Goal: Information Seeking & Learning: Learn about a topic

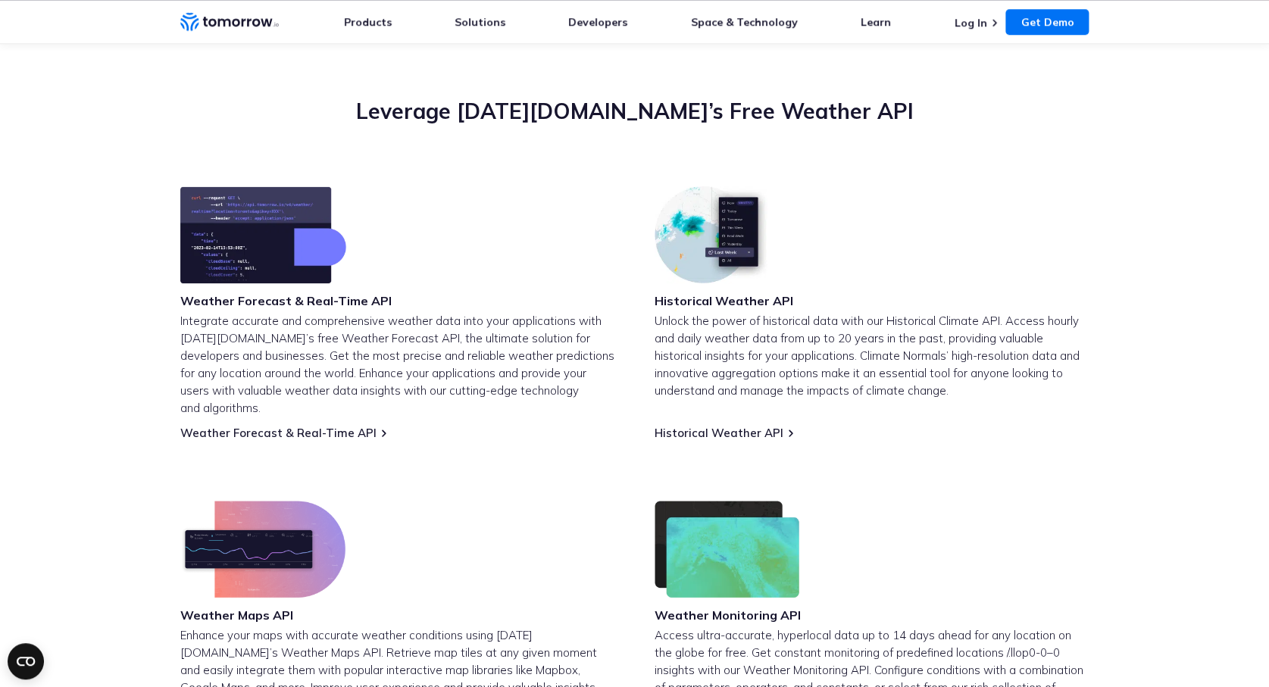
scroll to position [511, 0]
click at [341, 425] on link "Weather Forecast & Real-Time API" at bounding box center [278, 432] width 196 height 14
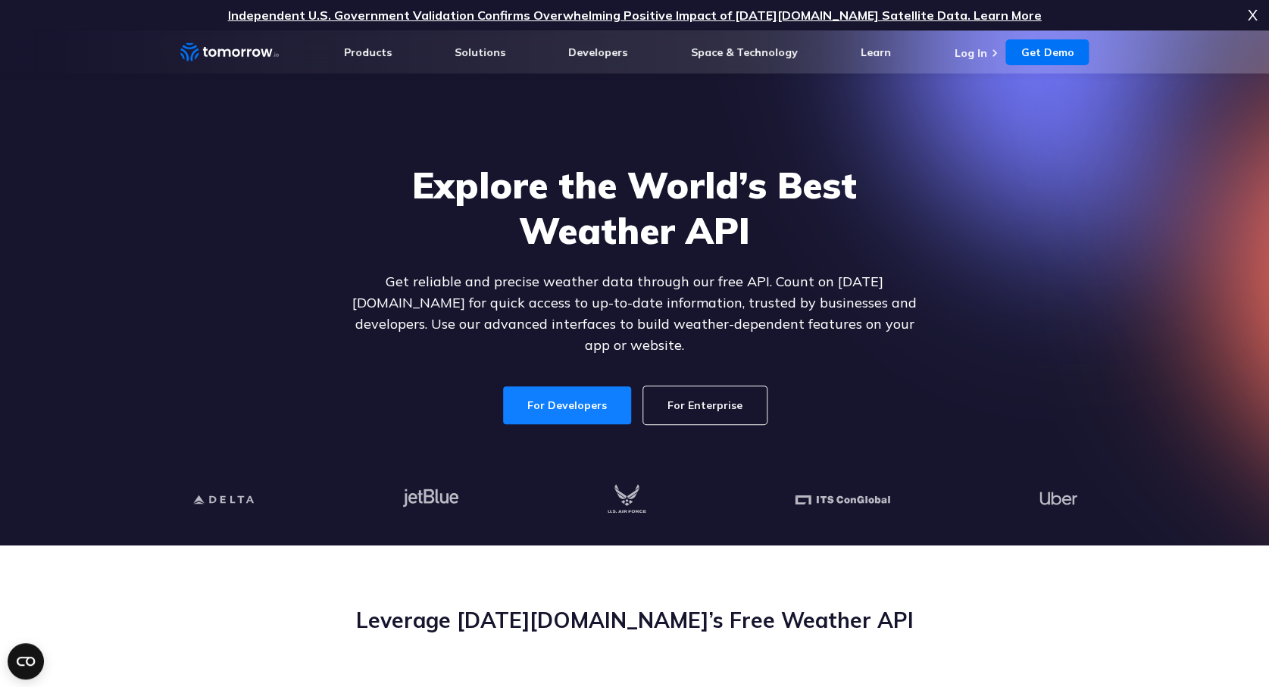
click at [580, 387] on link "For Developers" at bounding box center [567, 405] width 128 height 38
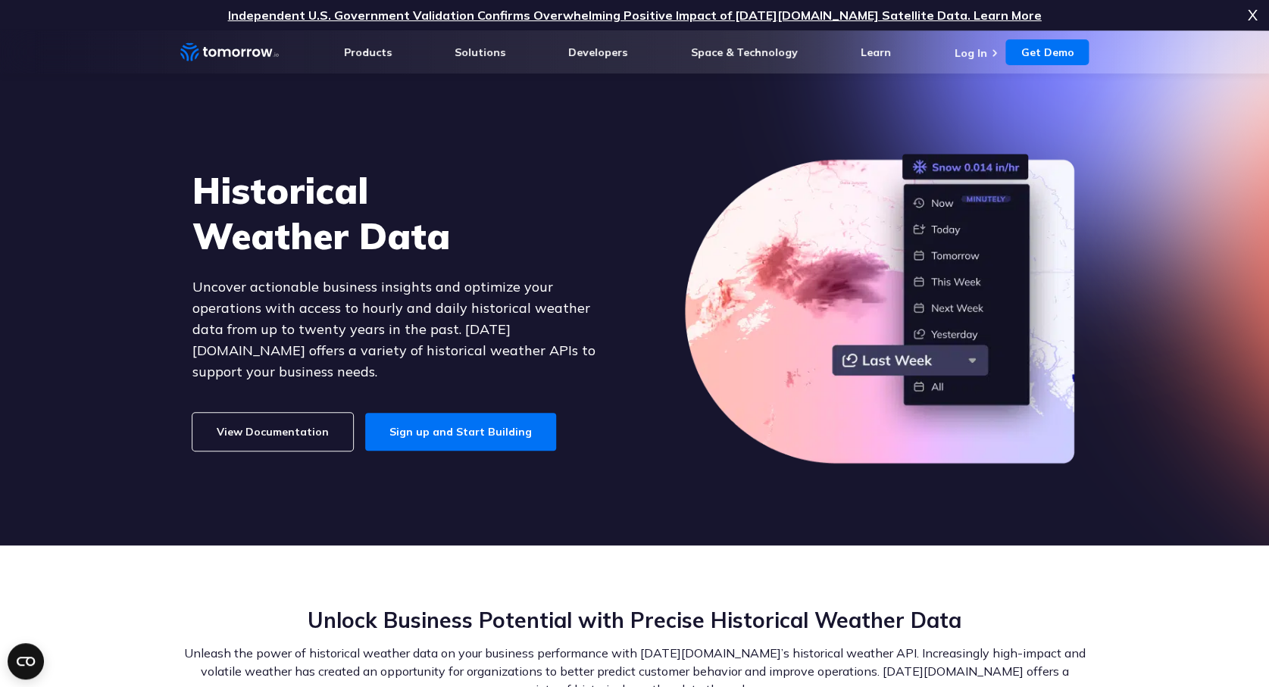
click at [283, 430] on link "View Documentation" at bounding box center [272, 432] width 161 height 38
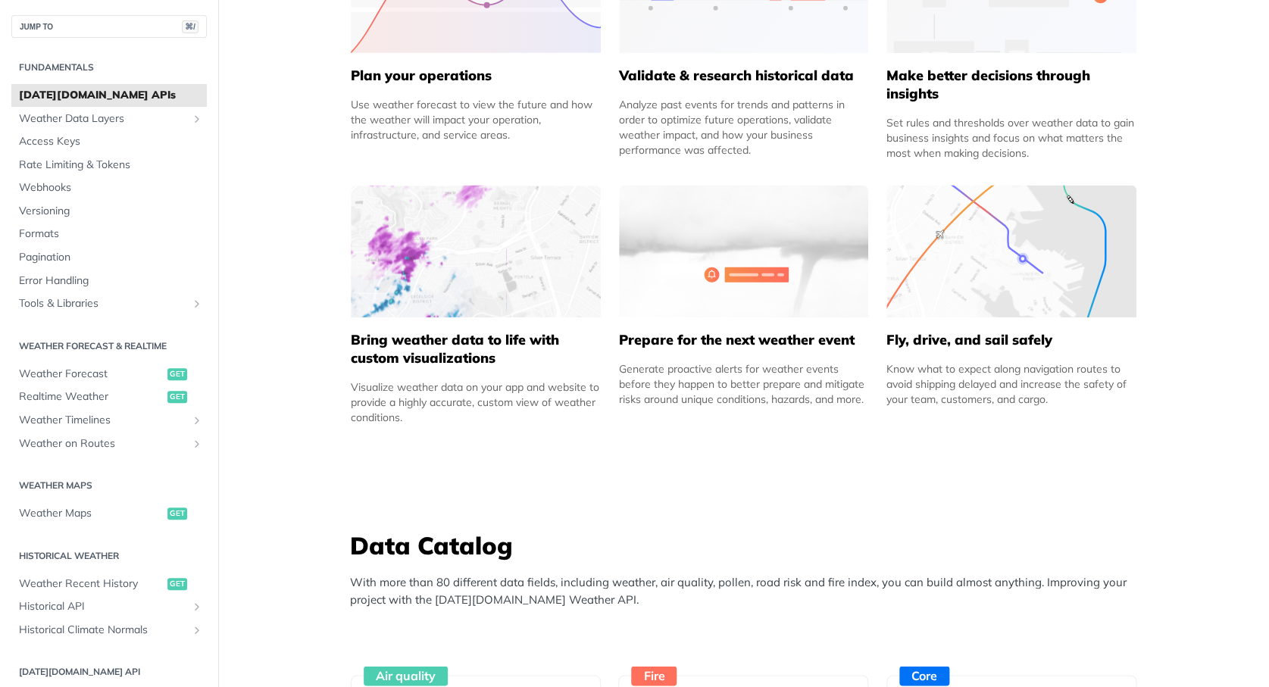
scroll to position [809, 0]
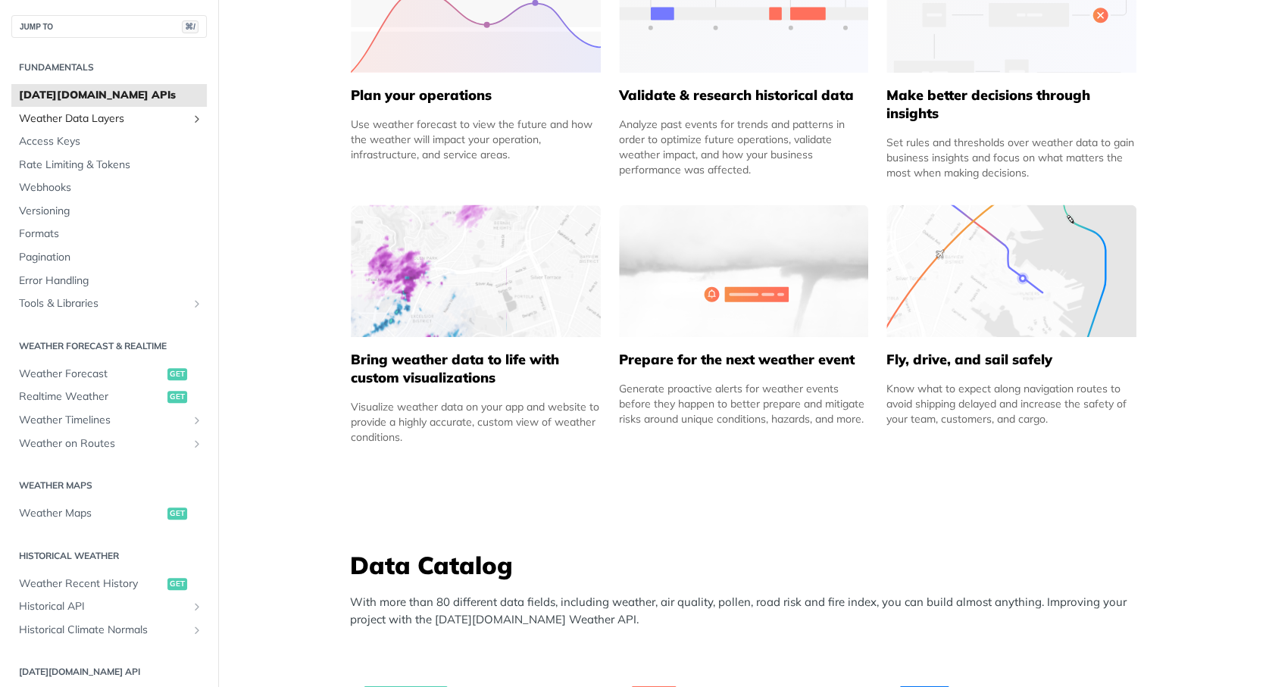
click at [110, 122] on span "Weather Data Layers" at bounding box center [103, 118] width 168 height 15
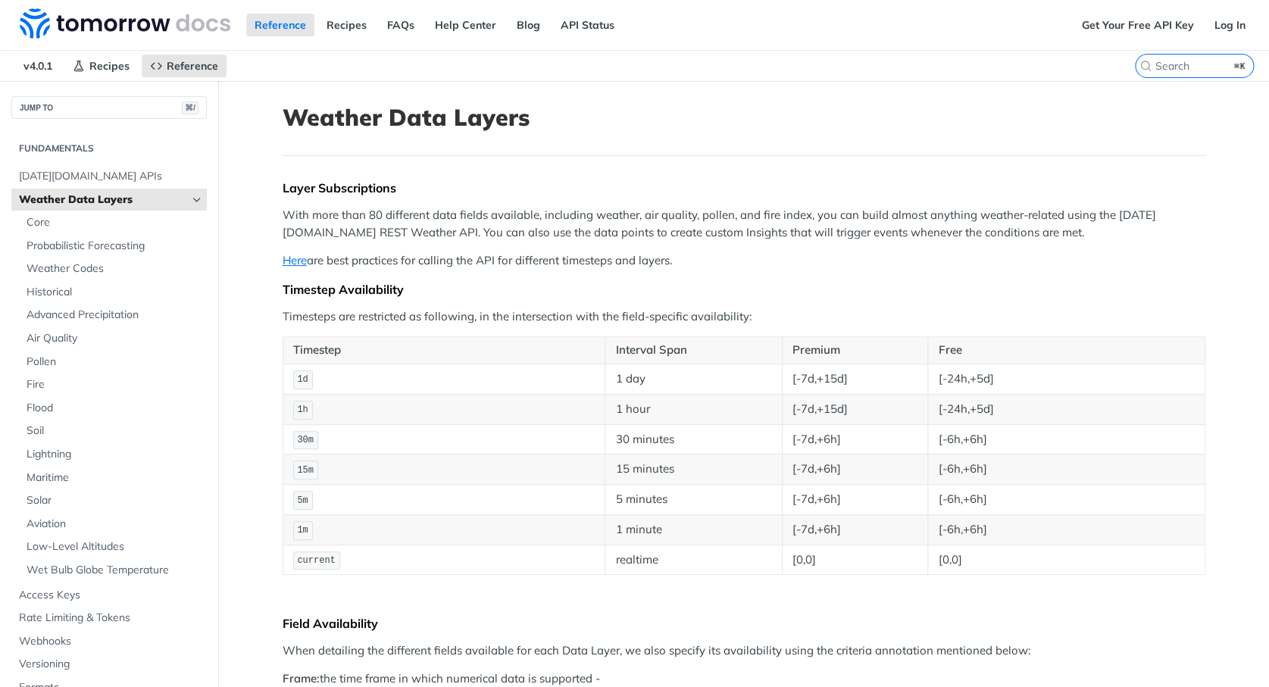
click at [629, 383] on td "1 day" at bounding box center [693, 379] width 177 height 30
drag, startPoint x: 945, startPoint y: 382, endPoint x: 1008, endPoint y: 382, distance: 62.9
click at [1008, 382] on td "[-24h,+5d]" at bounding box center [1066, 379] width 277 height 30
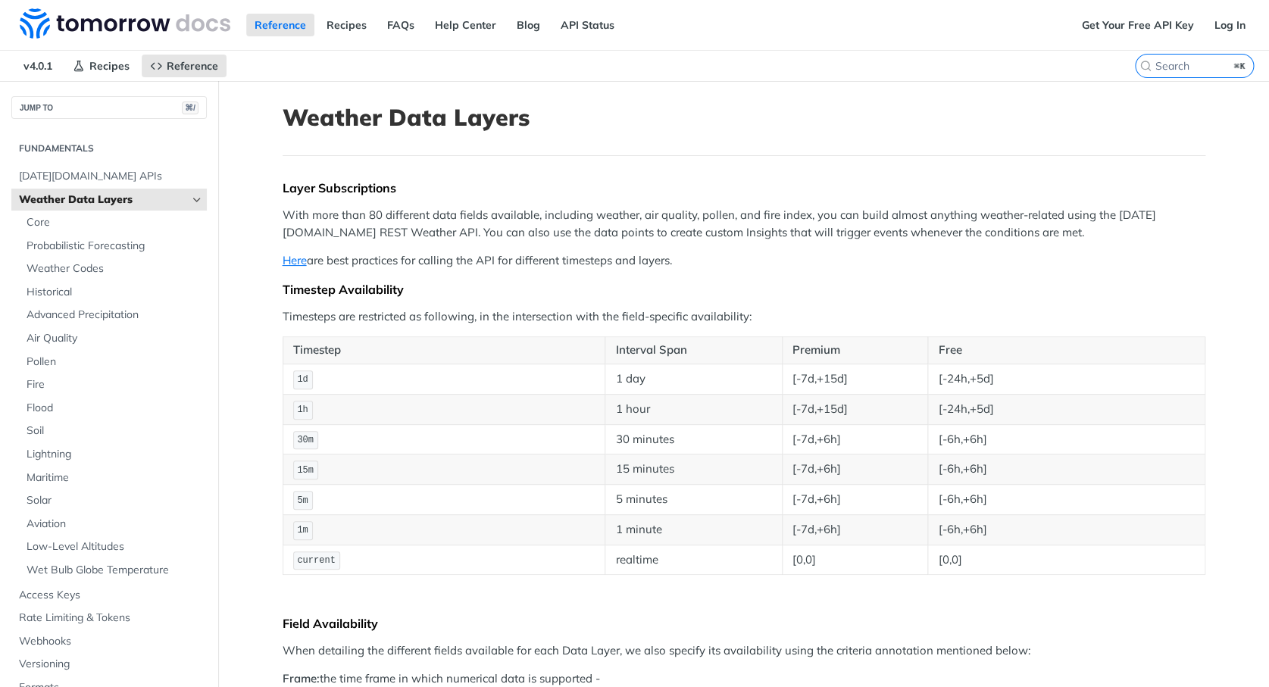
click at [1008, 382] on td "[-24h,+5d]" at bounding box center [1066, 379] width 277 height 30
drag, startPoint x: 1023, startPoint y: 378, endPoint x: 277, endPoint y: 382, distance: 746.4
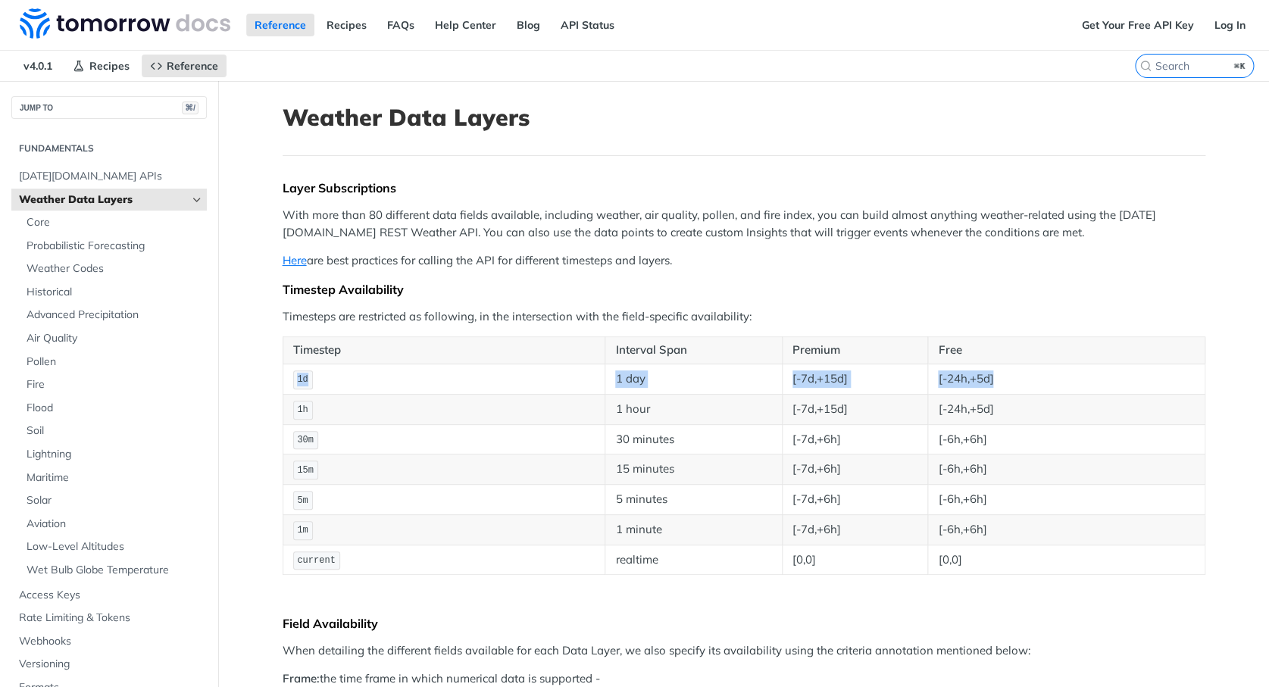
click at [283, 382] on div "Timestep Interval Span Premium Free 1d 1 day [-7d,+15d] [-24h,+5d] 1h 1 hour [-…" at bounding box center [744, 455] width 923 height 239
copy tr "1d 1 day [-7d,+15d] [-24h,+5d]"
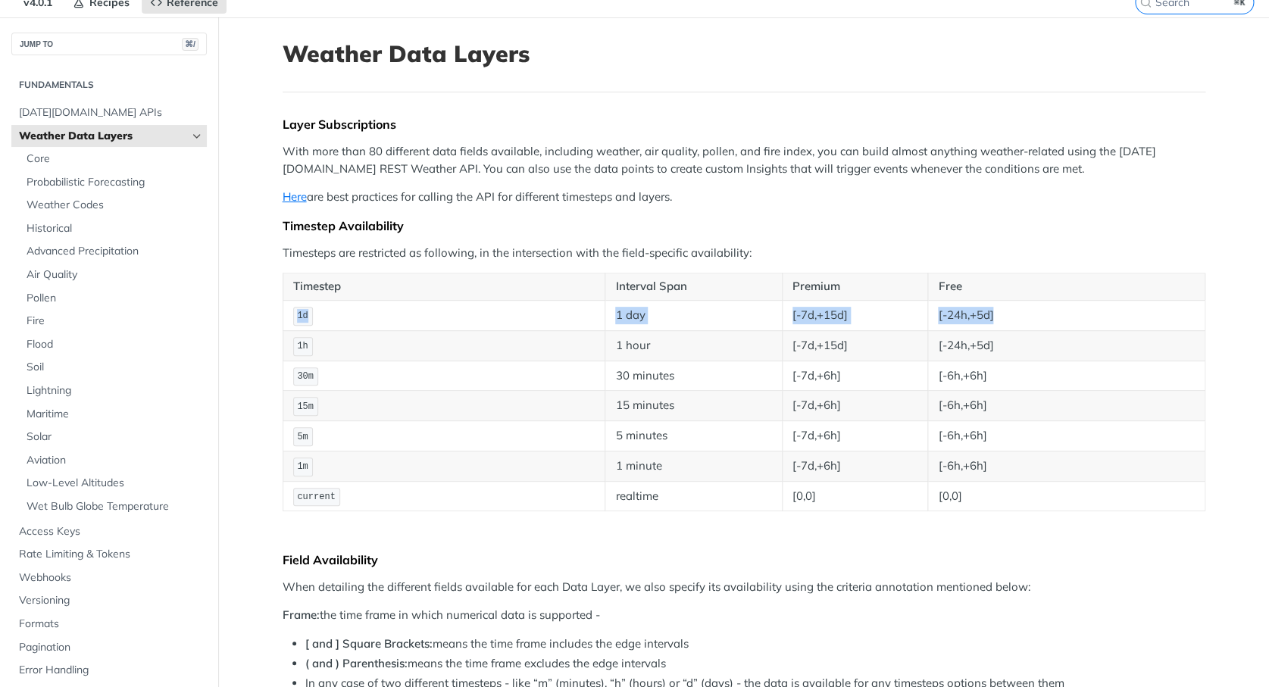
scroll to position [62, 0]
copy tr "1d 1 day [-7d,+15d] [-24h,+5d]"
